Goal: Communication & Community: Answer question/provide support

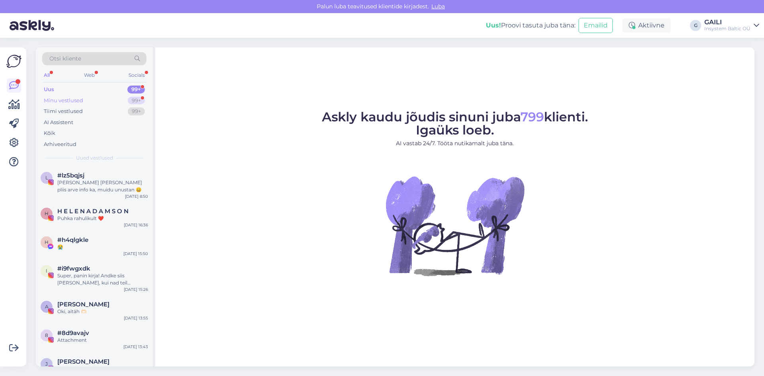
click at [85, 99] on div "Minu vestlused 99+" at bounding box center [94, 100] width 104 height 11
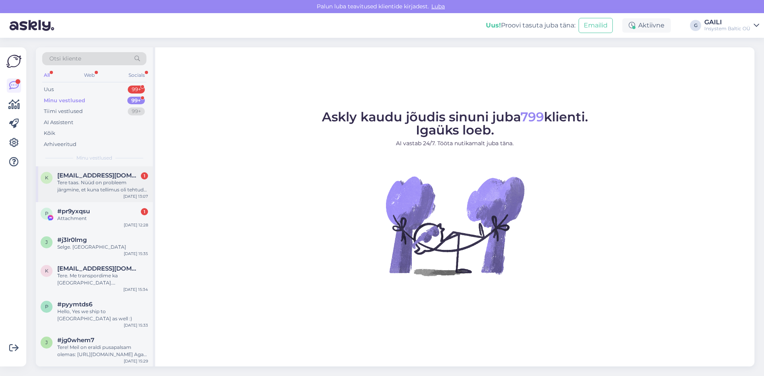
click at [94, 178] on span "[EMAIL_ADDRESS][DOMAIN_NAME]" at bounding box center [98, 175] width 83 height 7
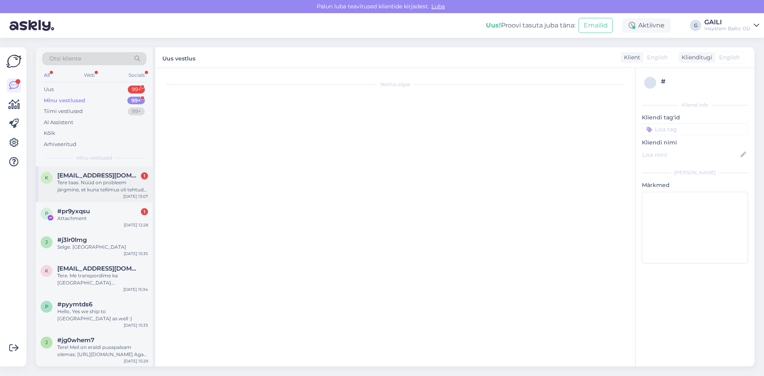
scroll to position [360, 0]
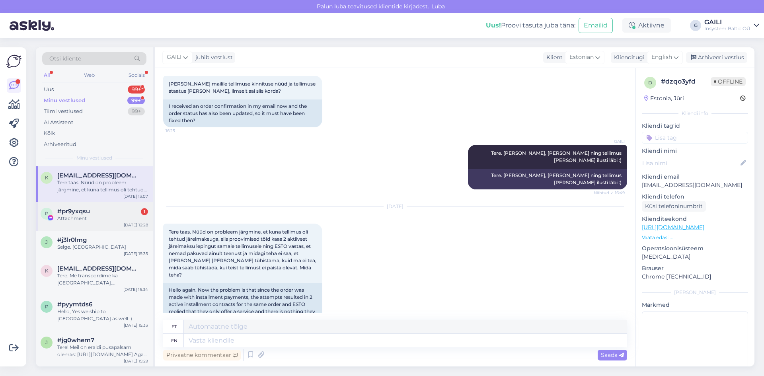
click at [111, 211] on div "#pr9yxqsu 1" at bounding box center [102, 211] width 91 height 7
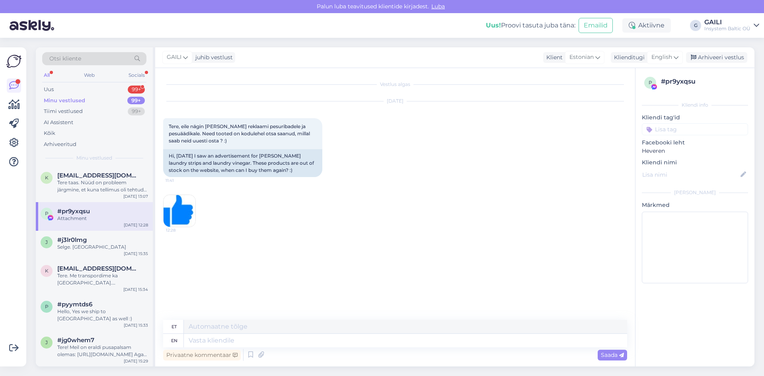
scroll to position [0, 0]
click at [105, 188] on div "Tere taas. Nüüd on probleem järgmine, et kuna tellimus oli tehtud järelmaksuga,…" at bounding box center [102, 186] width 91 height 14
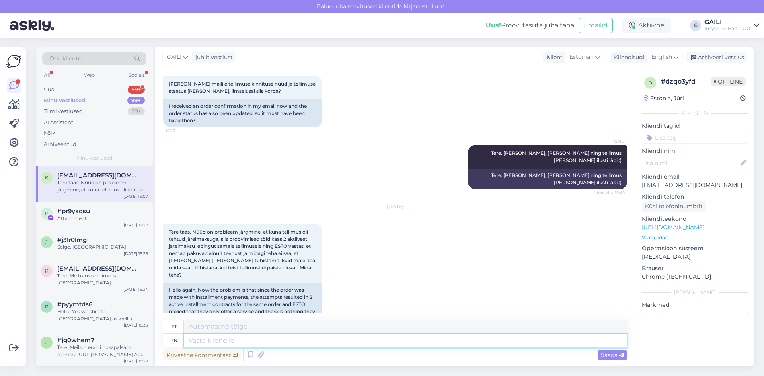
click at [254, 342] on textarea at bounding box center [405, 341] width 443 height 14
type textarea "Tere t"
type textarea "Tere"
type textarea "Tere taas."
type textarea "Tere tulemast."
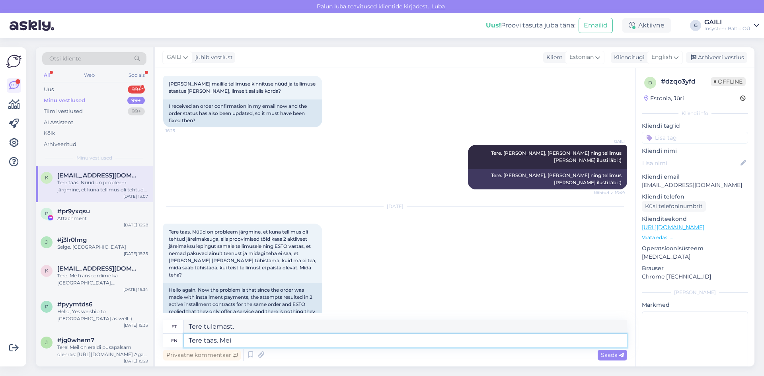
type textarea "Tere taas. Meie"
type textarea "Tere tagasi. Mina"
type textarea "Tere taas. Meie e"
type textarea "Tere tagasi. Meie"
type textarea "Tere taas. Meie enda s"
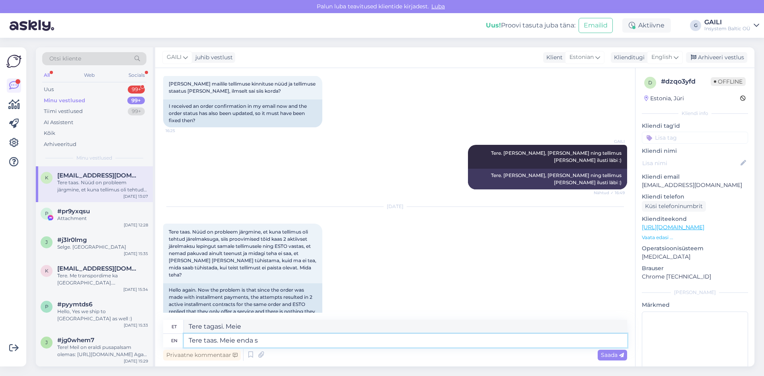
type textarea "Tere tulemast. Meie [PERSON_NAME]"
type textarea "Tere taas. Meie enda süsteemis n"
type textarea "Tere taas. Meie enda süsteemis"
type textarea "Tere taas. Meie enda süsteemis näeme a"
type textarea "Tere taas. Meie enda süsteemis näeme"
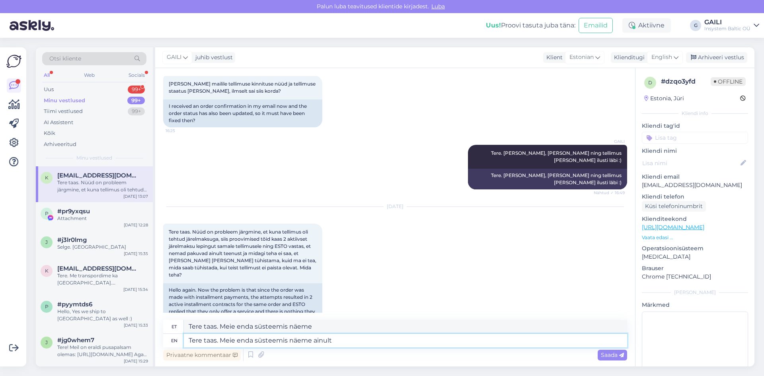
type textarea "Tere taas. Meie enda süsteemis näeme ainult"
type textarea "Tere taas. Meie enda süsteemis näeme ainult ühe t"
type textarea "Tere taas. Meie enda süsteemis näeme ainult ühe"
type textarea "Tere taas. Meie enda süsteemis näeme ainult ühe tellimust"
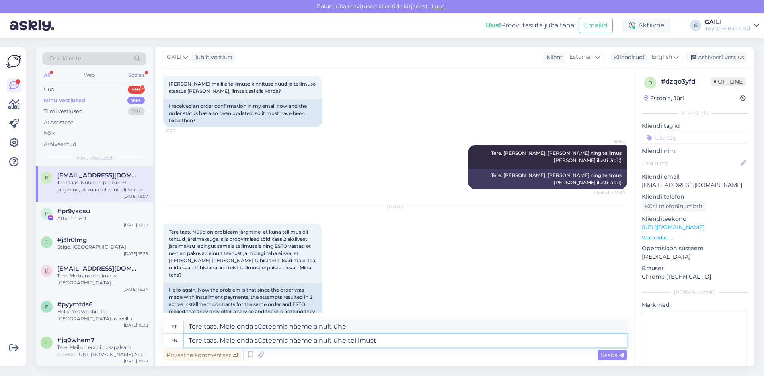
type textarea "Tere taas. Meie enda süsteemis näeme ainult ühe tellimus"
type textarea "Tere taas. Meie enda süsteemis näeme ainult ühe tellimust Teie ni"
type textarea "Tere taas. Meie enda süsteemis näeme ainult ühe tellimust Teie"
type textarea "Tere taas. Meie enda süsteemis näeme ainult ühe tellimust Teie nimele"
type textarea "Tere taas. Meie enda süsteemis näeme ainult ühe tellimuse Teie nimele"
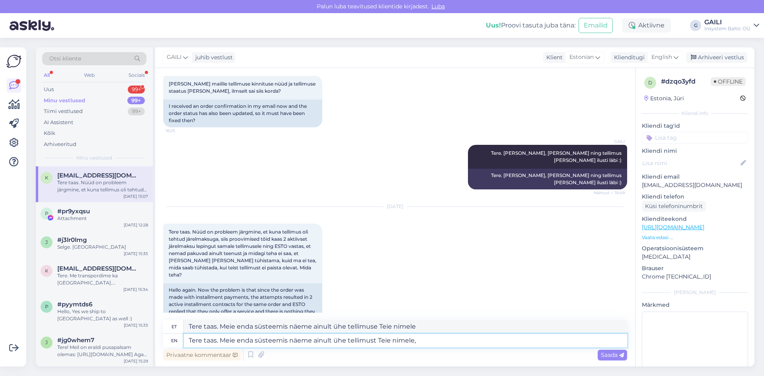
type textarea "Tere taas. Meie enda süsteemis näeme ainult ühe tellimust Teie nimele, l"
type textarea "Tere taas. Meie enda süsteemis näeme ainult ühe tellimust Teie nimele,"
type textarea "Tere taas. Meie enda süsteemis näeme ainult ühe tellimust Teie nimele, läbi E"
type textarea "Tere taas. Meie enda süsteemis näeme ainult ühe tellimuse Teie nimele, läbi"
type textarea "Tere taas. Meie enda süsteemis näeme ainult ühe tellimust Teie nimele, läbi Est…"
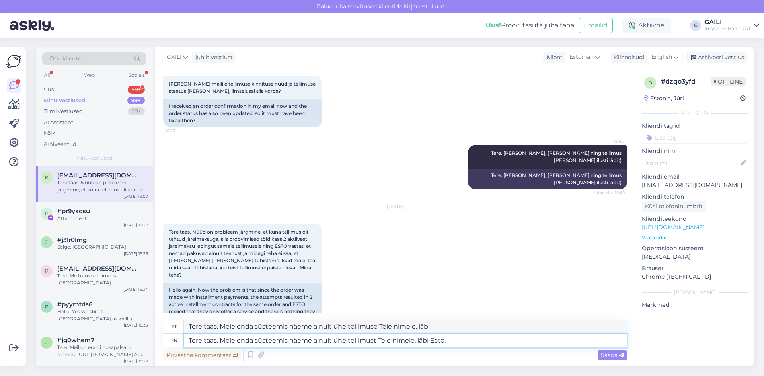
type textarea "Tere taas. Meie enda süsteemis näeme ainult ühe tellimust Teie nimele, läbi Est…"
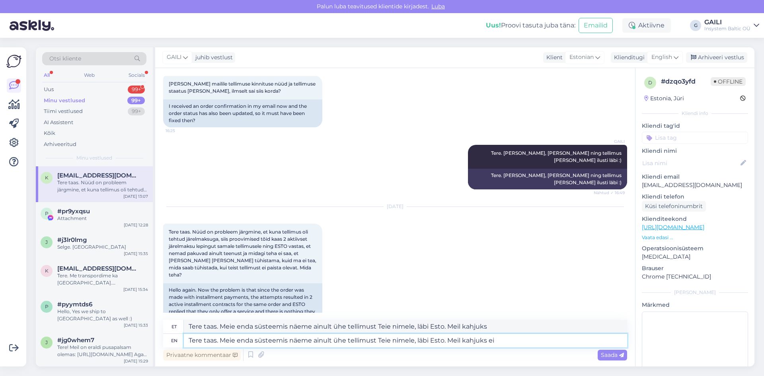
type textarea "Tere taas. Meie enda süsteemis näeme ainult ühe tellimust Teie nimele, läbi Est…"
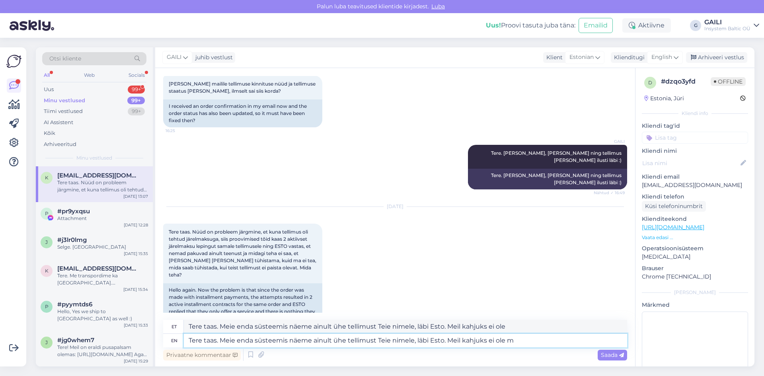
type textarea "Tere taas. Meie enda süsteemis näeme ainult ühe tellimust Teie nimele, läbi Est…"
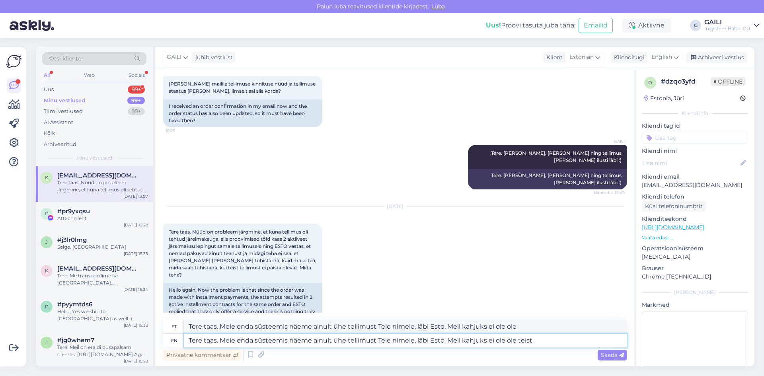
type textarea "Tere taas. Meie enda süsteemis näeme ainult ühe tellimust Teie nimele, läbi Est…"
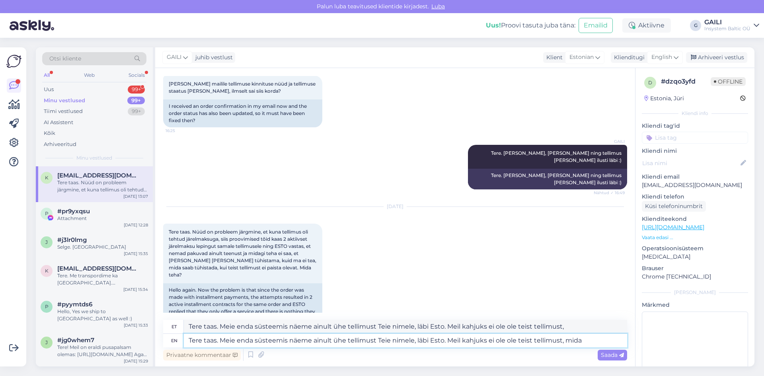
type textarea "Tere taas. Meie enda süsteemis näeme ainult ühe tellimust Teie nimele, läbi Est…"
click at [614, 356] on span "Saada" at bounding box center [612, 355] width 23 height 7
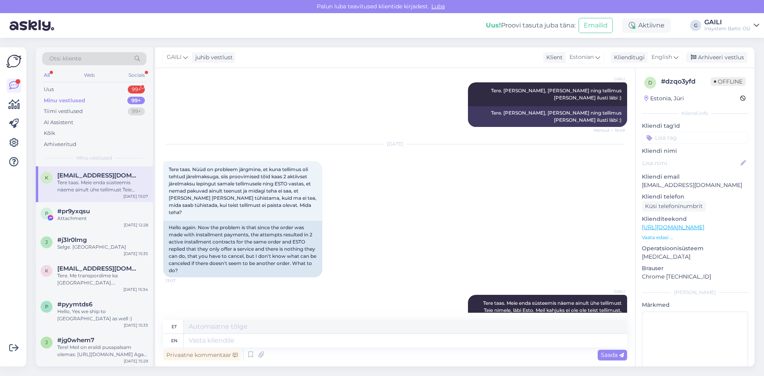
scroll to position [437, 0]
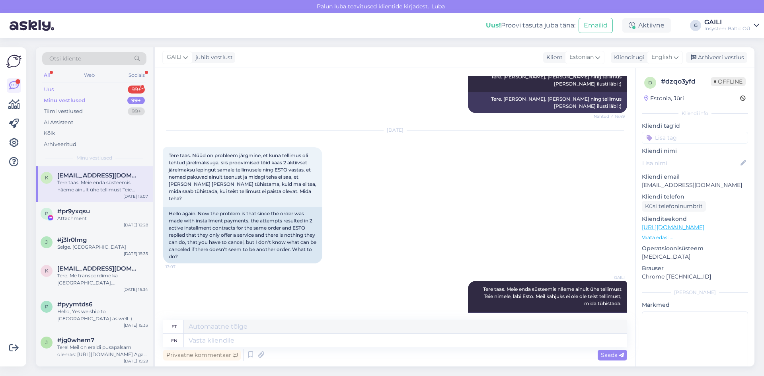
click at [114, 94] on div "Uus 99+" at bounding box center [94, 89] width 104 height 11
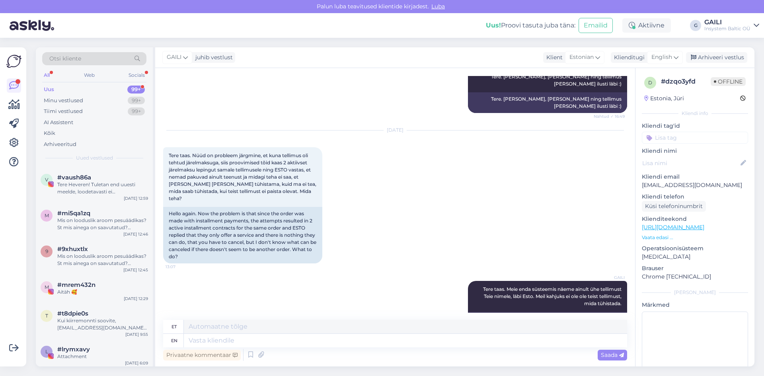
scroll to position [239, 0]
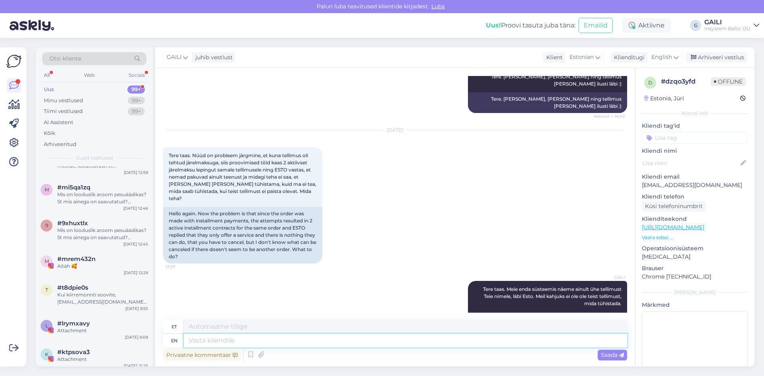
click at [442, 341] on textarea at bounding box center [405, 341] width 443 height 14
type textarea "Tellimus n"
type textarea "Tellimus"
type textarea "Tellimus number o"
type textarea "Tellimuse arv"
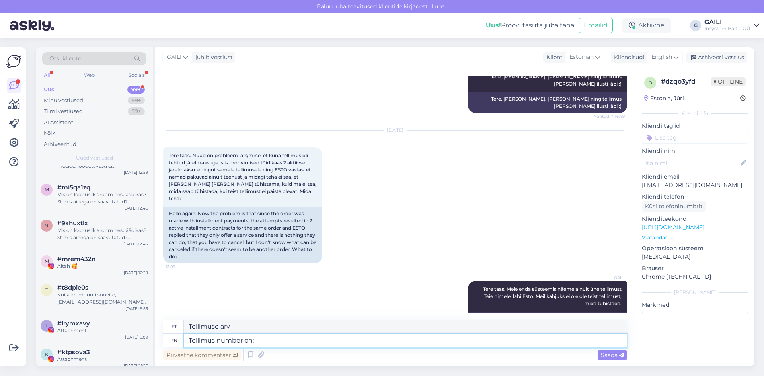
type textarea "Tellimus number on:"
paste textarea "#171696"
type textarea "Tellimuse number peal:"
type textarea "Tellimus number on: #171696"
type textarea "Tellimuse number: #171696"
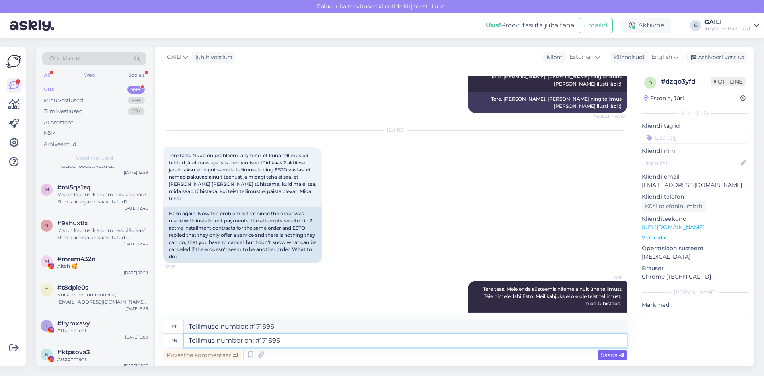
type textarea "Tellimus number on: #171696"
click at [604, 355] on span "Saada" at bounding box center [612, 355] width 23 height 7
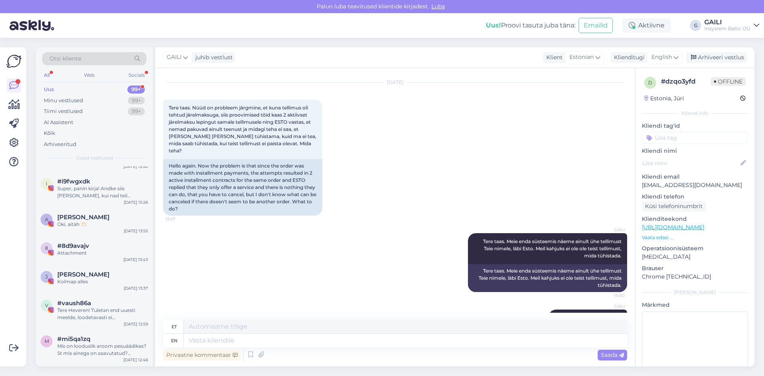
scroll to position [0, 0]
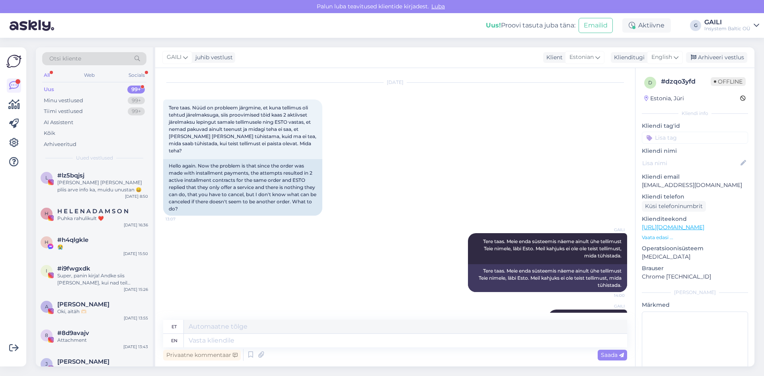
click at [74, 91] on div "Uus 99+" at bounding box center [94, 89] width 104 height 11
